Goal: Transaction & Acquisition: Purchase product/service

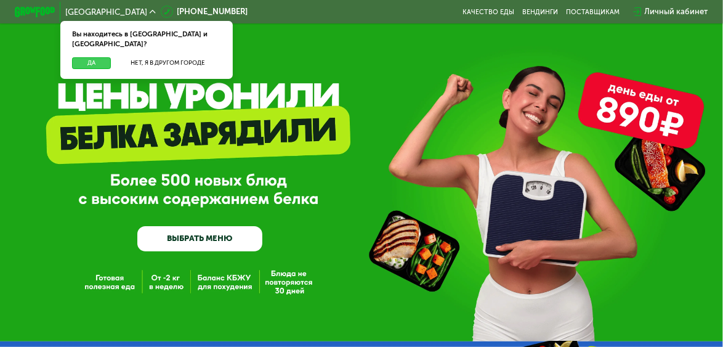
click at [88, 57] on button "Да" at bounding box center [91, 63] width 39 height 12
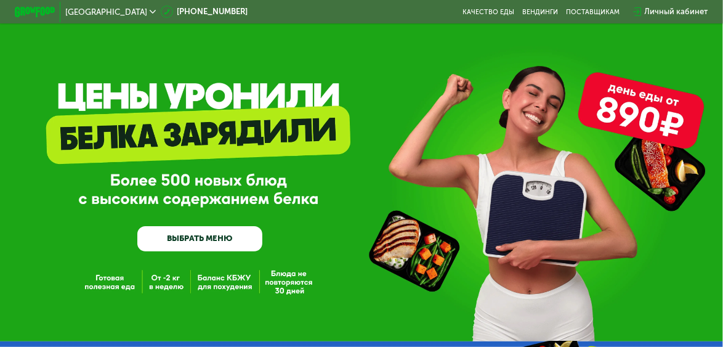
click at [212, 233] on link "ВЫБРАТЬ МЕНЮ" at bounding box center [199, 238] width 125 height 25
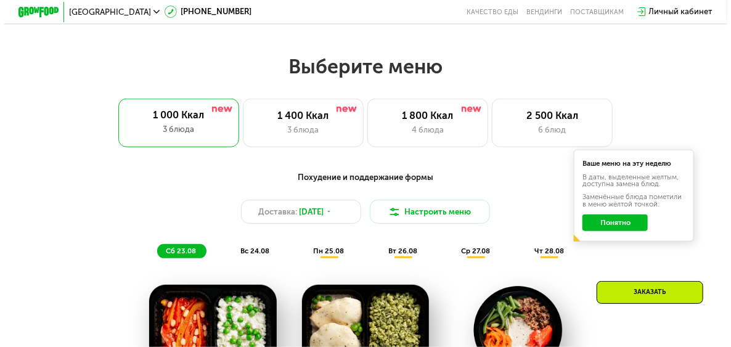
scroll to position [448, 0]
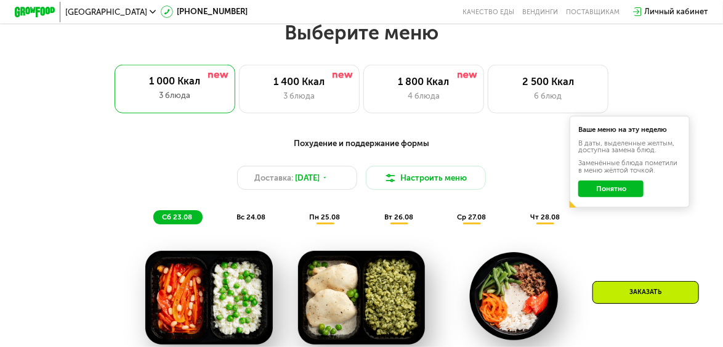
click at [633, 194] on button "Понятно" at bounding box center [610, 188] width 65 height 16
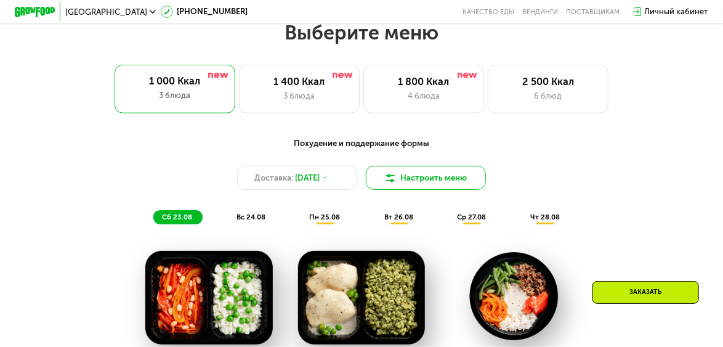
click at [468, 184] on button "Настроить меню" at bounding box center [426, 178] width 121 height 24
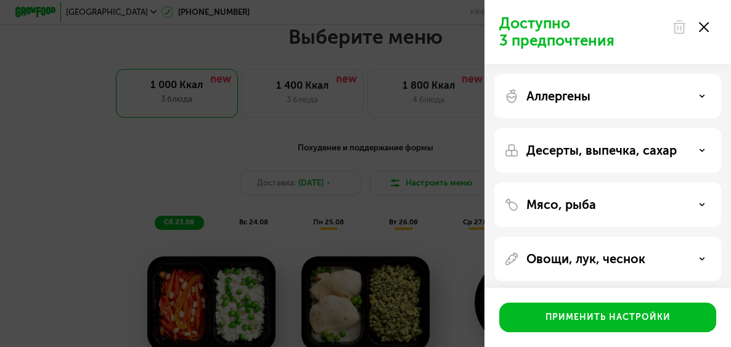
click at [650, 205] on div "Мясо, рыба" at bounding box center [607, 204] width 207 height 15
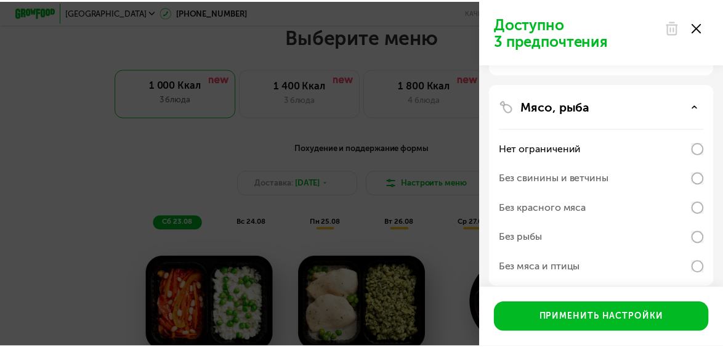
scroll to position [148, 0]
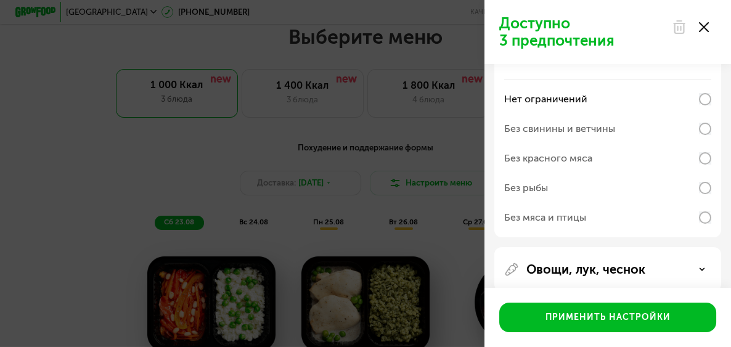
click at [580, 217] on div "Без мяса и птицы" at bounding box center [545, 217] width 82 height 15
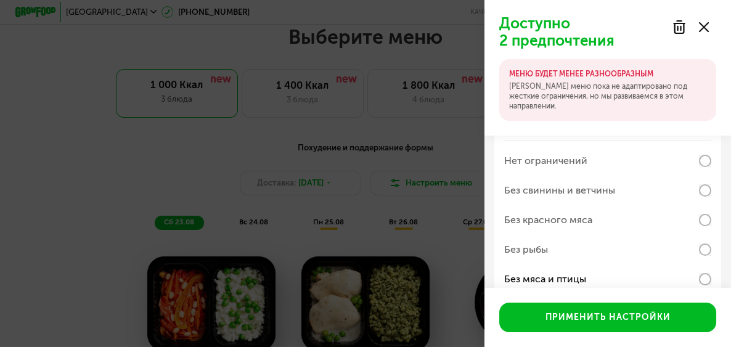
click at [579, 192] on div "Без свинины и ветчины" at bounding box center [559, 190] width 111 height 15
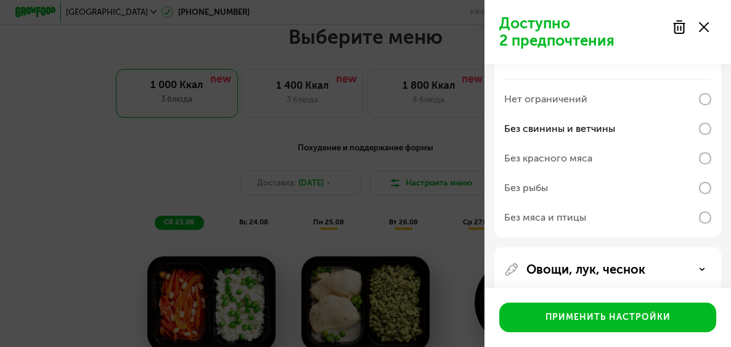
click at [569, 214] on div "Без мяса и птицы" at bounding box center [545, 217] width 82 height 15
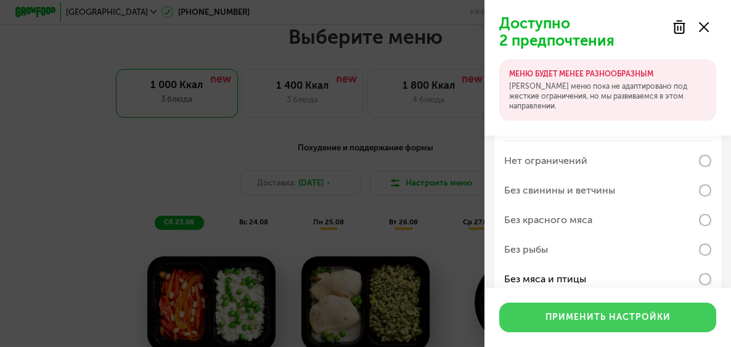
click at [633, 317] on div "Применить настройки" at bounding box center [607, 317] width 125 height 12
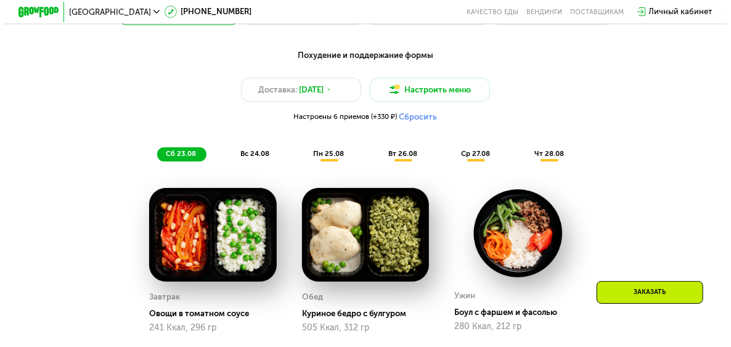
scroll to position [448, 0]
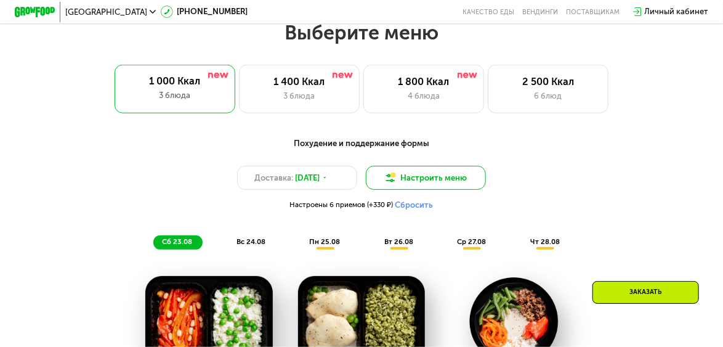
click at [457, 186] on button "Настроить меню" at bounding box center [426, 178] width 121 height 24
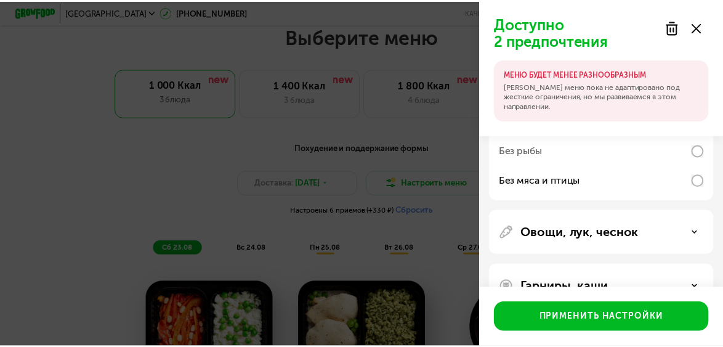
scroll to position [279, 0]
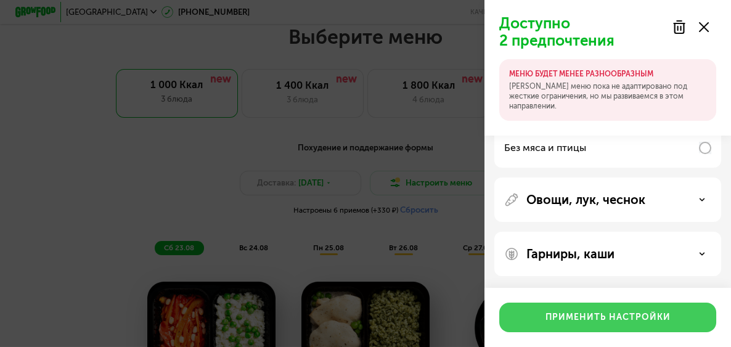
click at [614, 312] on div "Применить настройки" at bounding box center [607, 317] width 125 height 12
